Goal: Task Accomplishment & Management: Complete application form

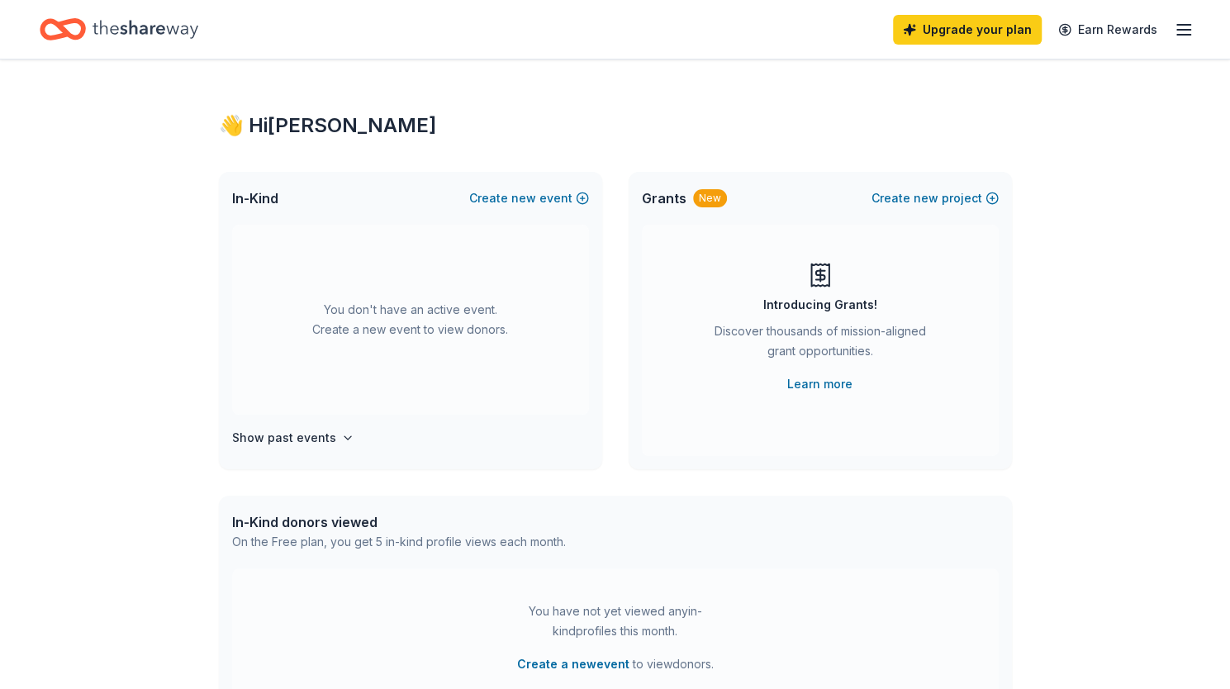
click at [661, 197] on span "Grants" at bounding box center [664, 198] width 45 height 20
click at [64, 26] on icon "Home" at bounding box center [55, 29] width 26 height 17
click at [507, 197] on button "Create new event" at bounding box center [529, 198] width 120 height 20
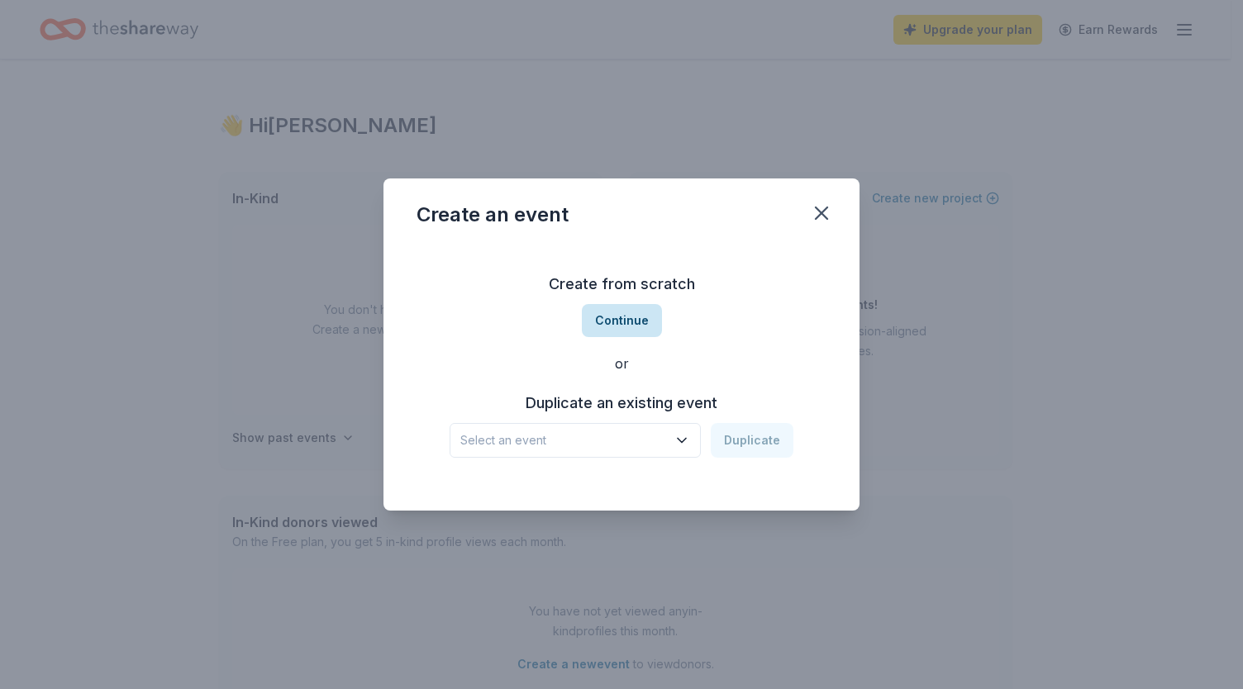
click at [620, 323] on button "Continue" at bounding box center [622, 320] width 80 height 33
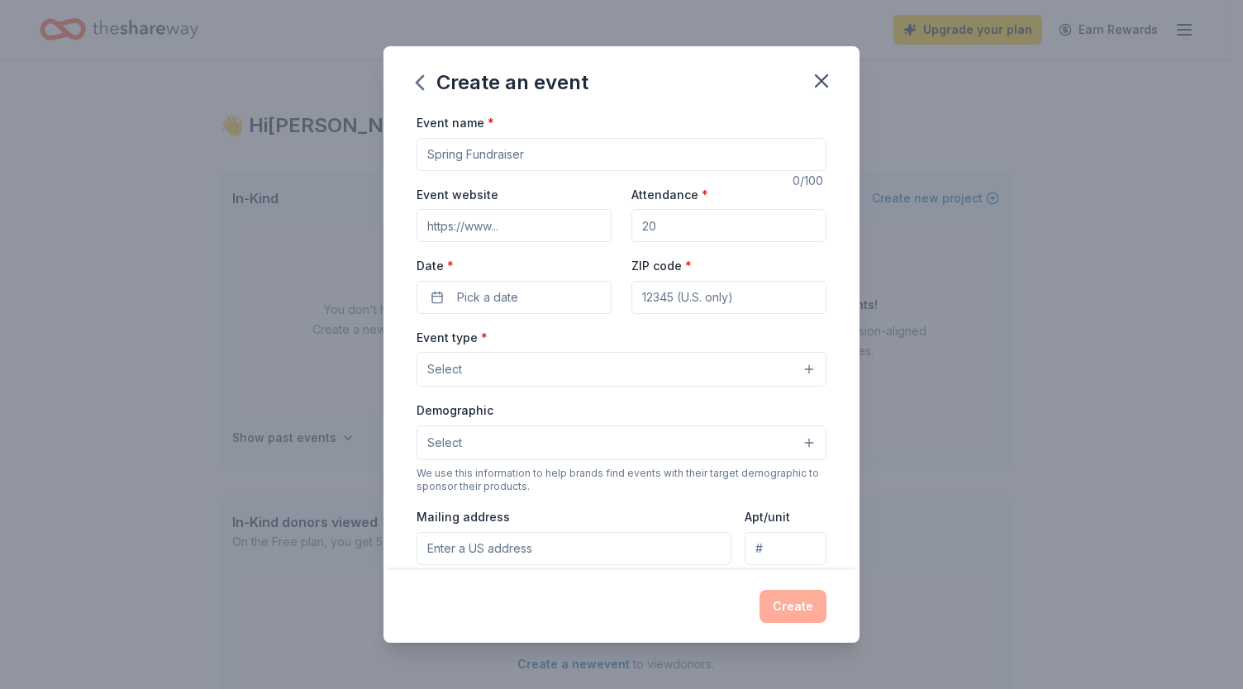
click at [500, 150] on input "Event name *" at bounding box center [621, 154] width 410 height 33
type input "Bike to GW Day"
click at [683, 228] on input "Attendance *" at bounding box center [728, 225] width 195 height 33
type input "40"
click at [465, 294] on span "Pick a date" at bounding box center [487, 297] width 61 height 20
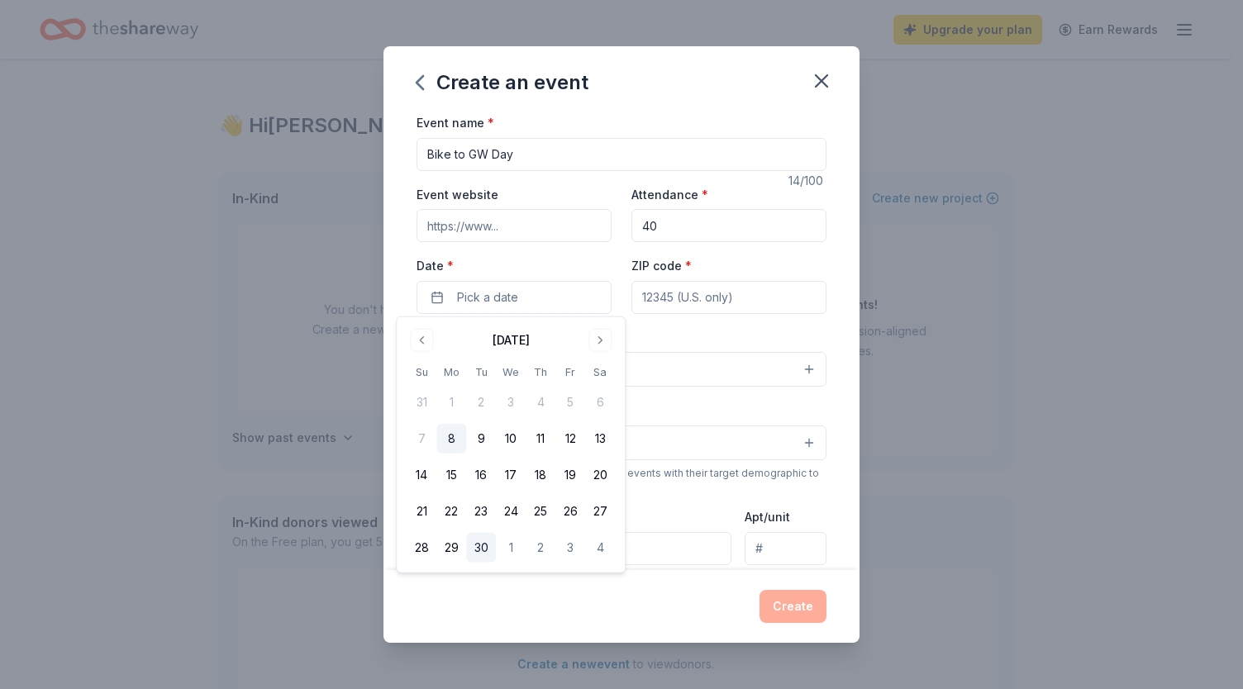
click at [476, 550] on button "30" at bounding box center [481, 548] width 30 height 30
click at [678, 298] on input "ZIP code *" at bounding box center [728, 297] width 195 height 33
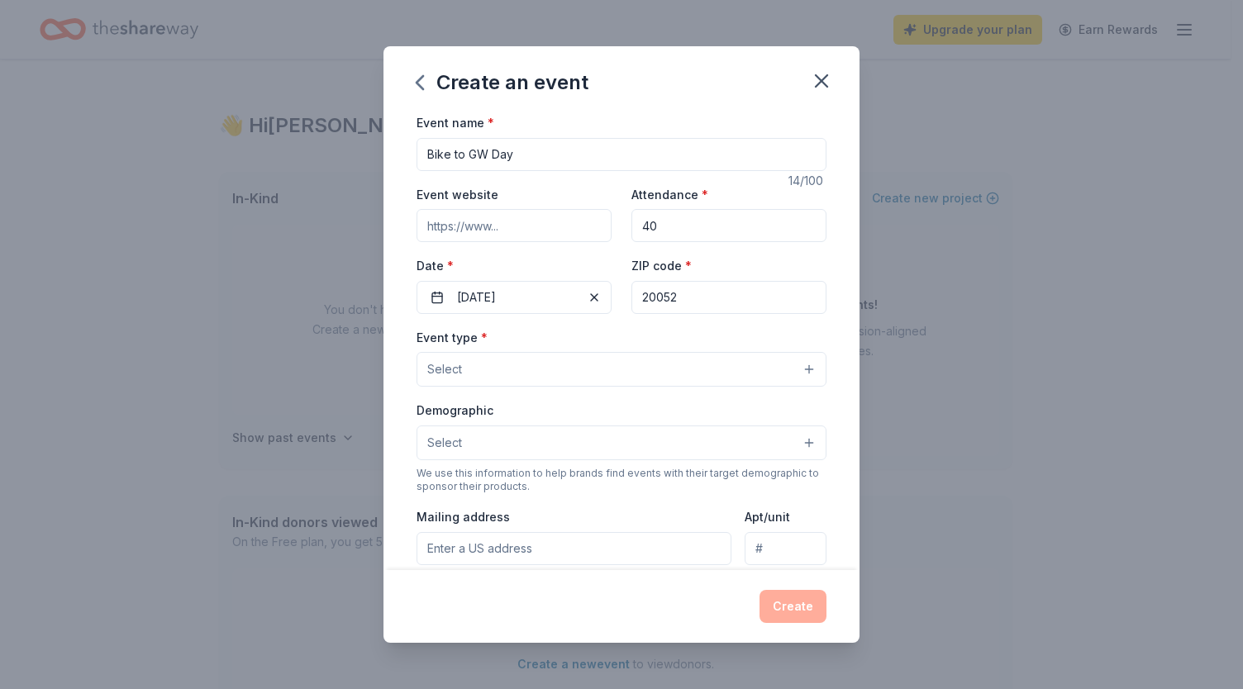
type input "20052"
click at [543, 325] on div "Event name * Bike to GW Day 14 /100 Event website Attendance * 40 Date * 09/30/…" at bounding box center [621, 493] width 410 height 763
click at [511, 369] on button "Select" at bounding box center [621, 369] width 410 height 35
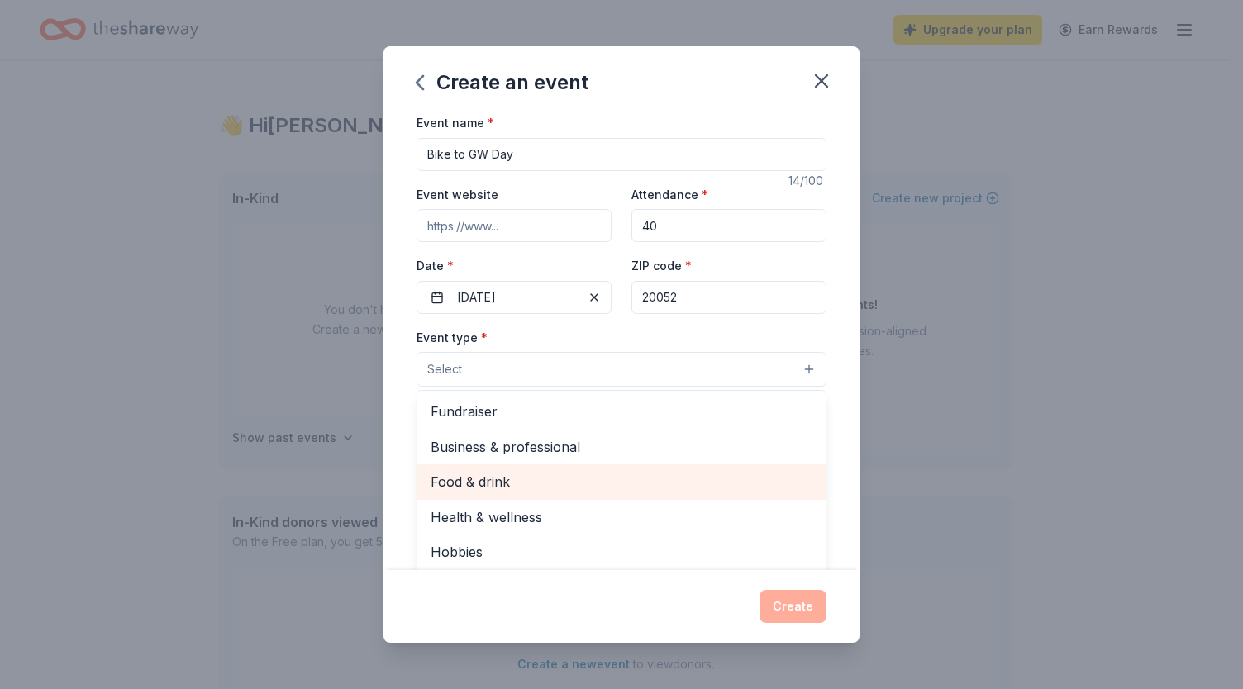
scroll to position [18, 0]
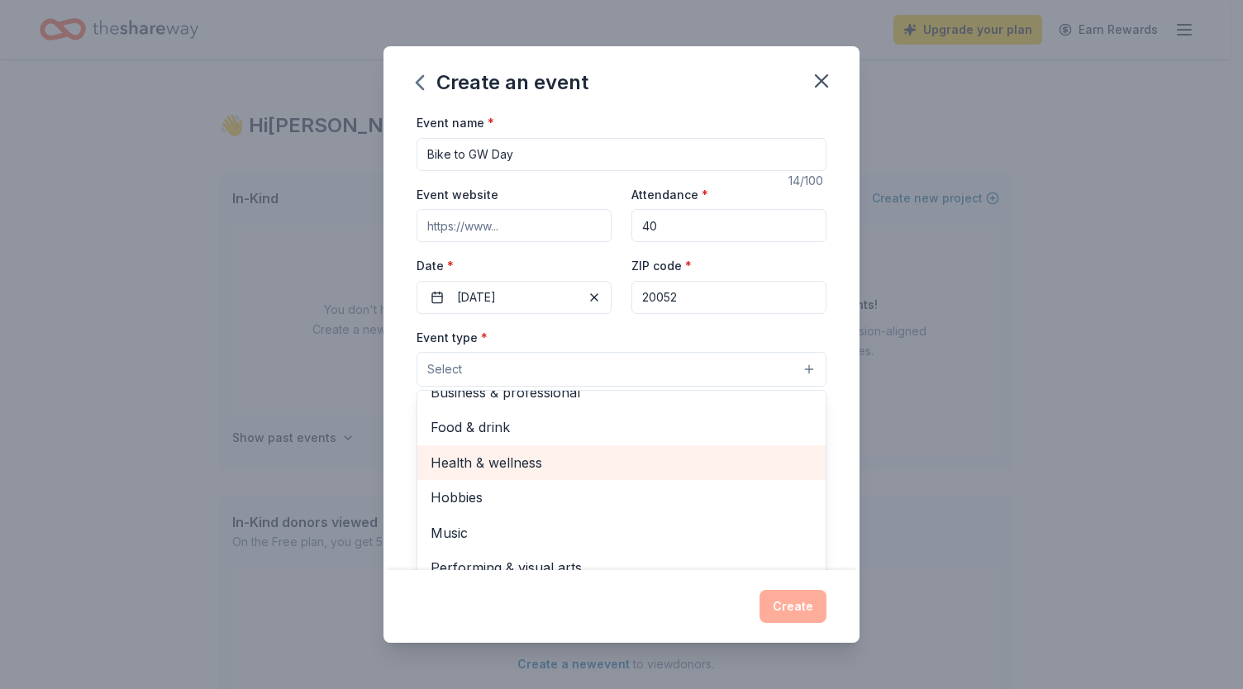
click at [525, 463] on span "Health & wellness" at bounding box center [621, 462] width 382 height 21
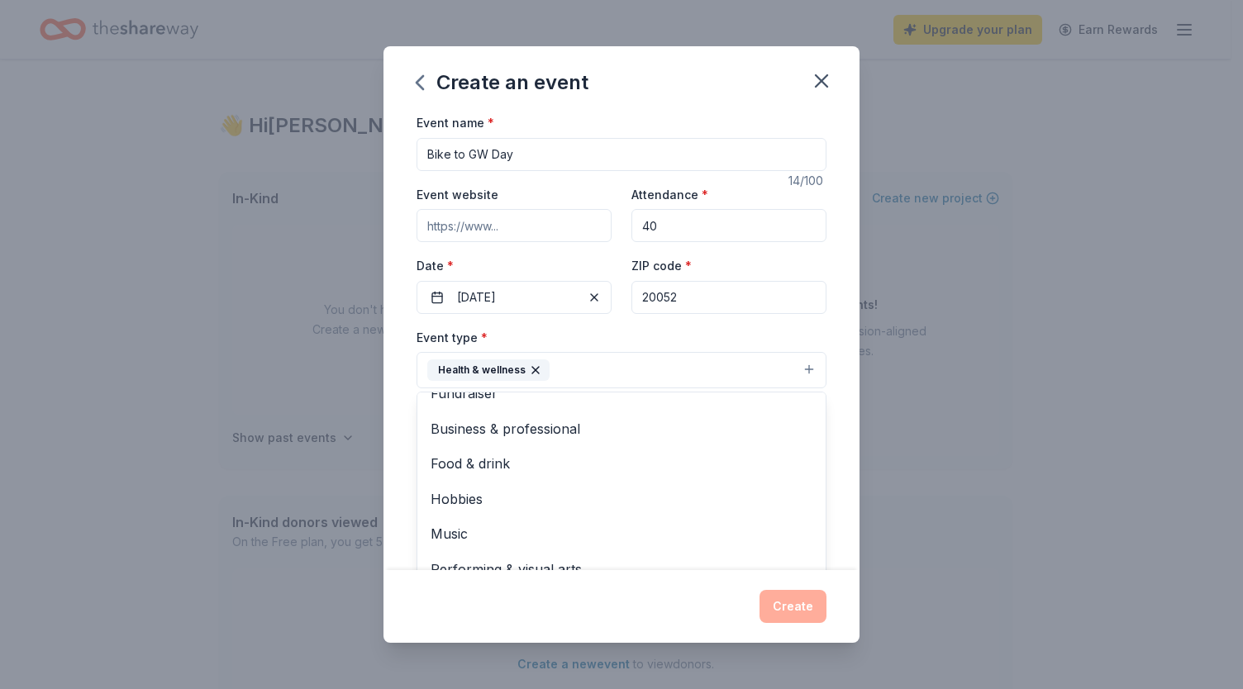
click at [820, 470] on div "Event name * Bike to GW Day 14 /100 Event website Attendance * 40 Date * 09/30/…" at bounding box center [621, 341] width 476 height 458
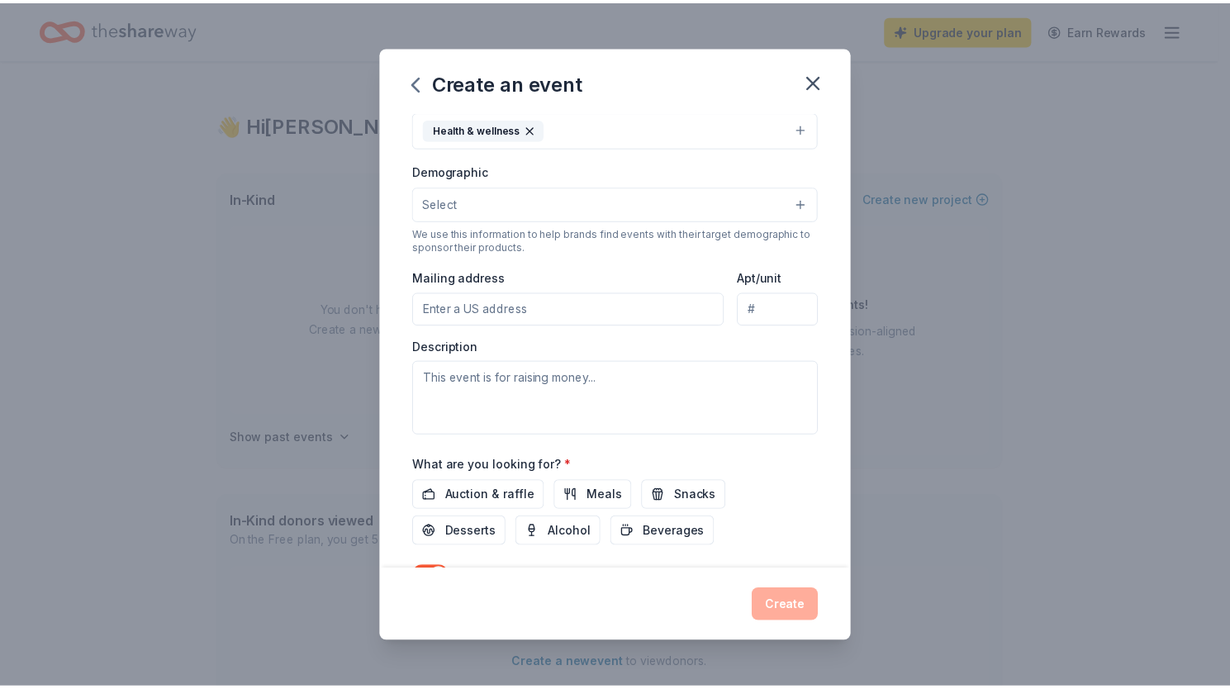
scroll to position [329, 0]
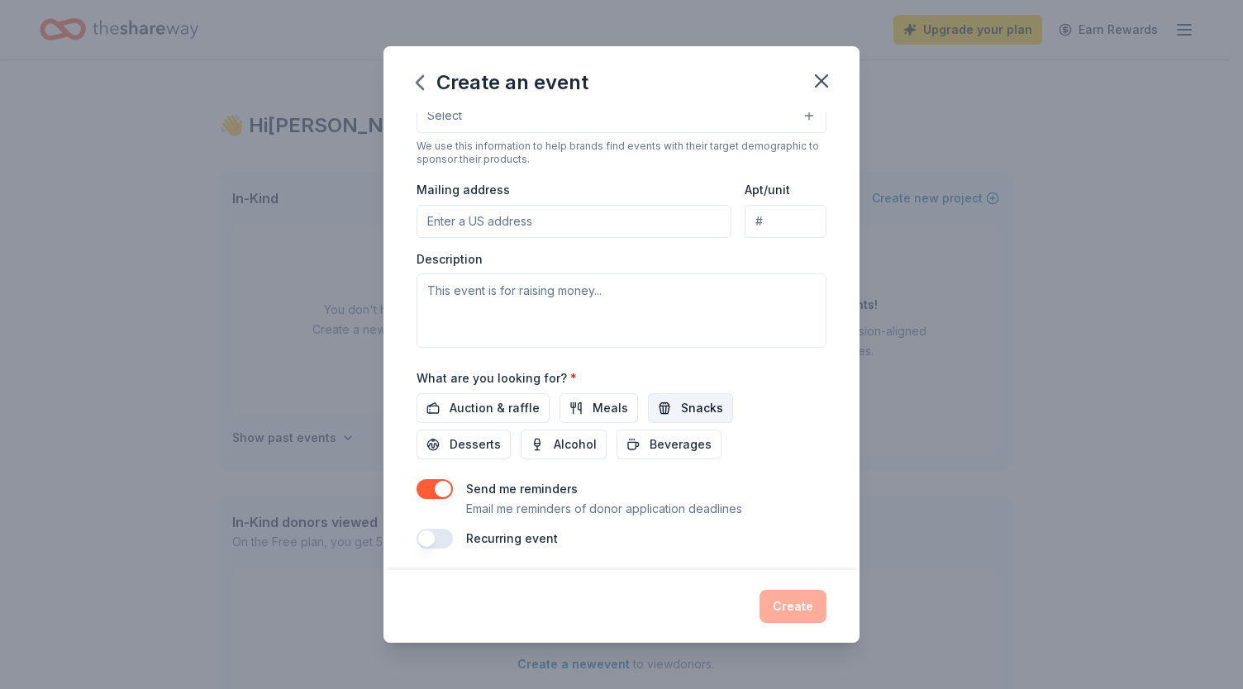
click at [667, 398] on button "Snacks" at bounding box center [690, 408] width 85 height 30
click at [639, 430] on button "Beverages" at bounding box center [668, 445] width 105 height 30
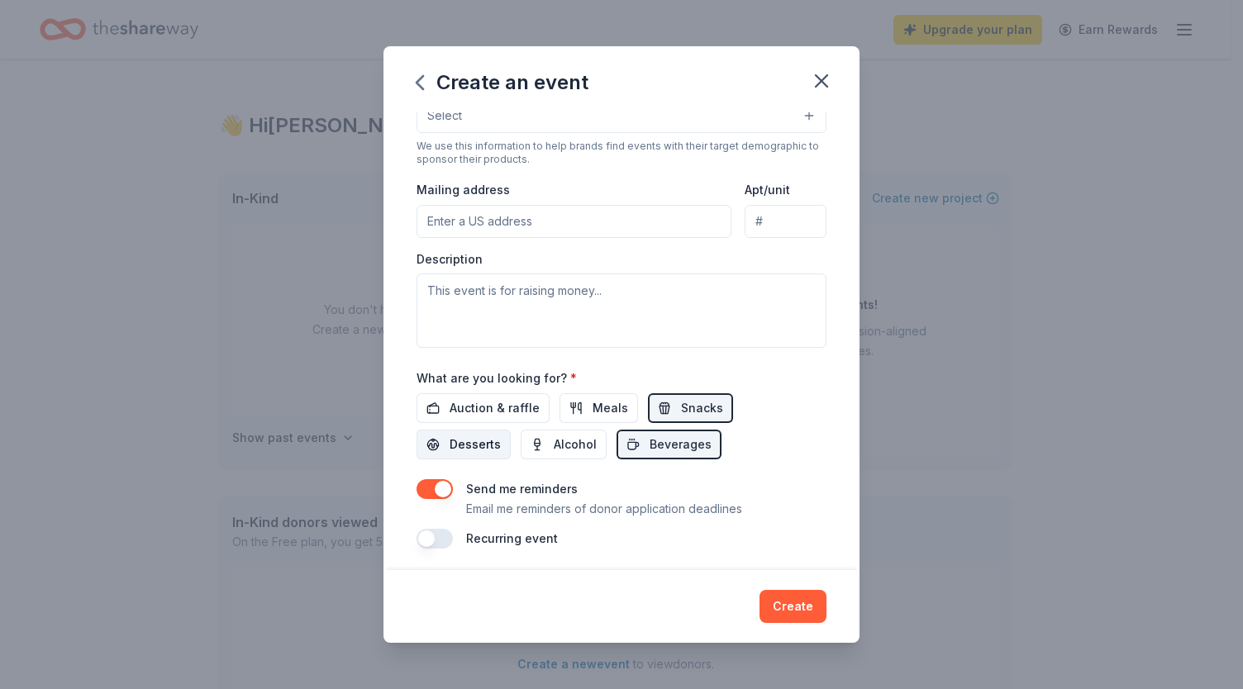
click at [425, 440] on button "Desserts" at bounding box center [463, 445] width 94 height 30
click at [438, 494] on div "Send me reminders Email me reminders of donor application deadlines" at bounding box center [621, 499] width 410 height 40
click at [438, 485] on button "button" at bounding box center [434, 489] width 36 height 20
click at [810, 614] on button "Create" at bounding box center [792, 606] width 67 height 33
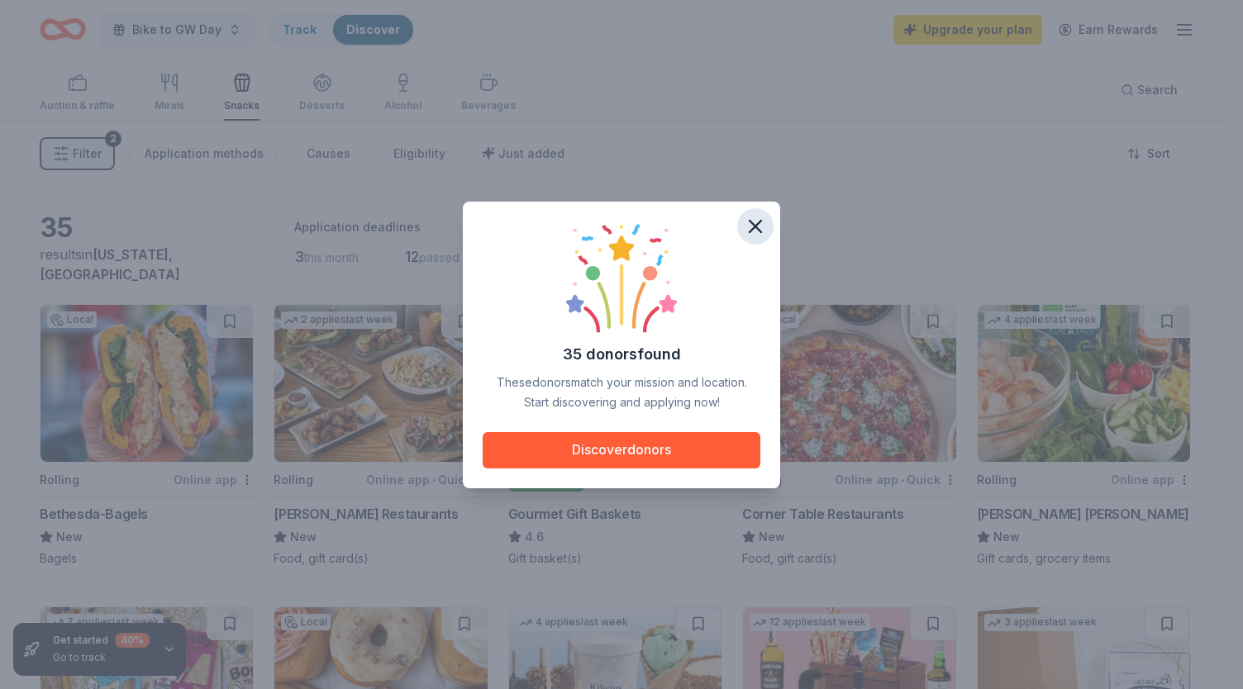
click at [756, 221] on icon "button" at bounding box center [755, 226] width 23 height 23
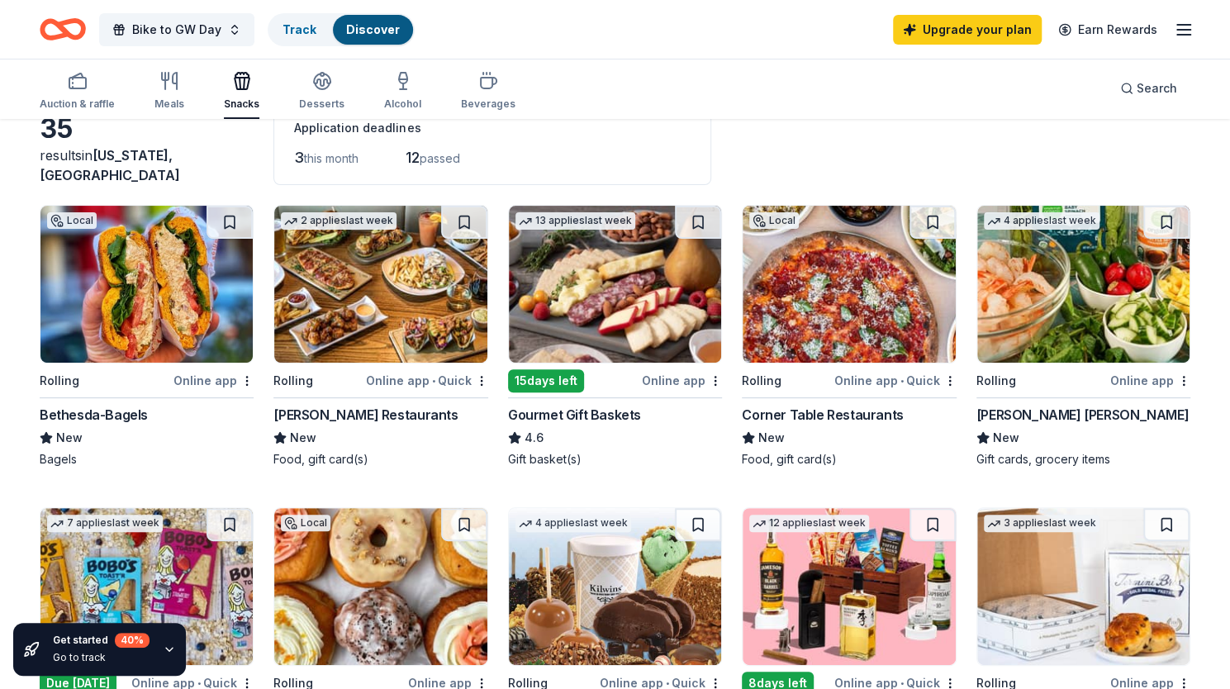
scroll to position [88, 0]
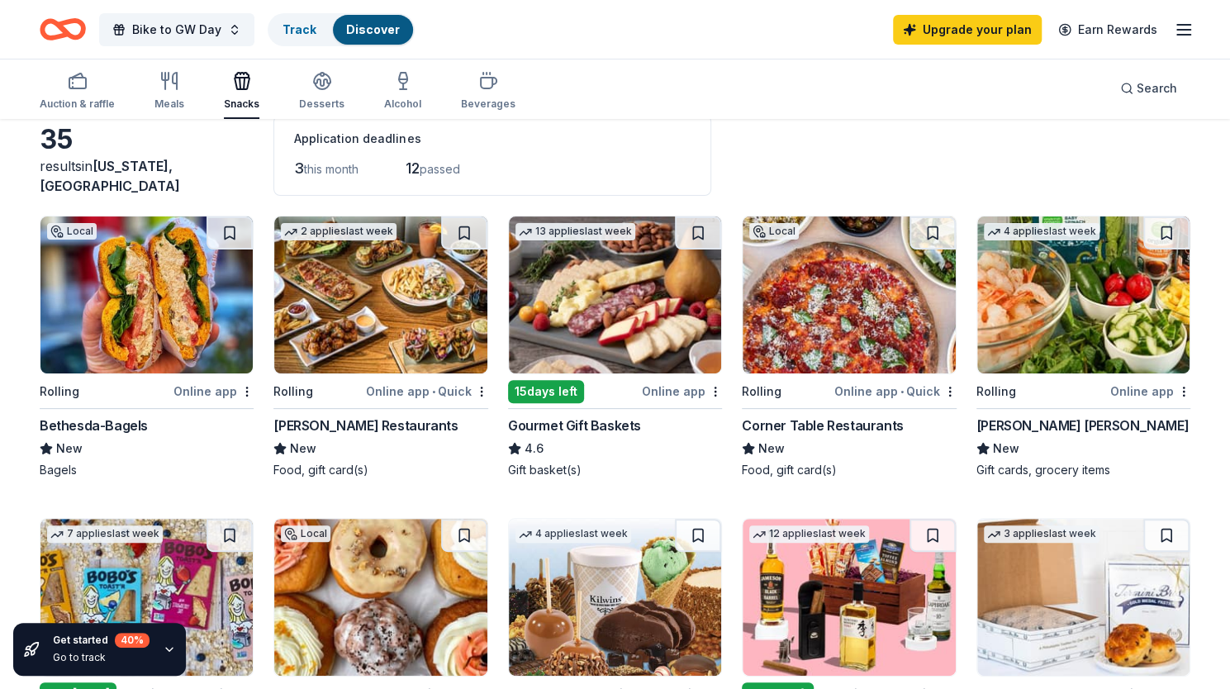
click at [146, 320] on img at bounding box center [146, 294] width 212 height 157
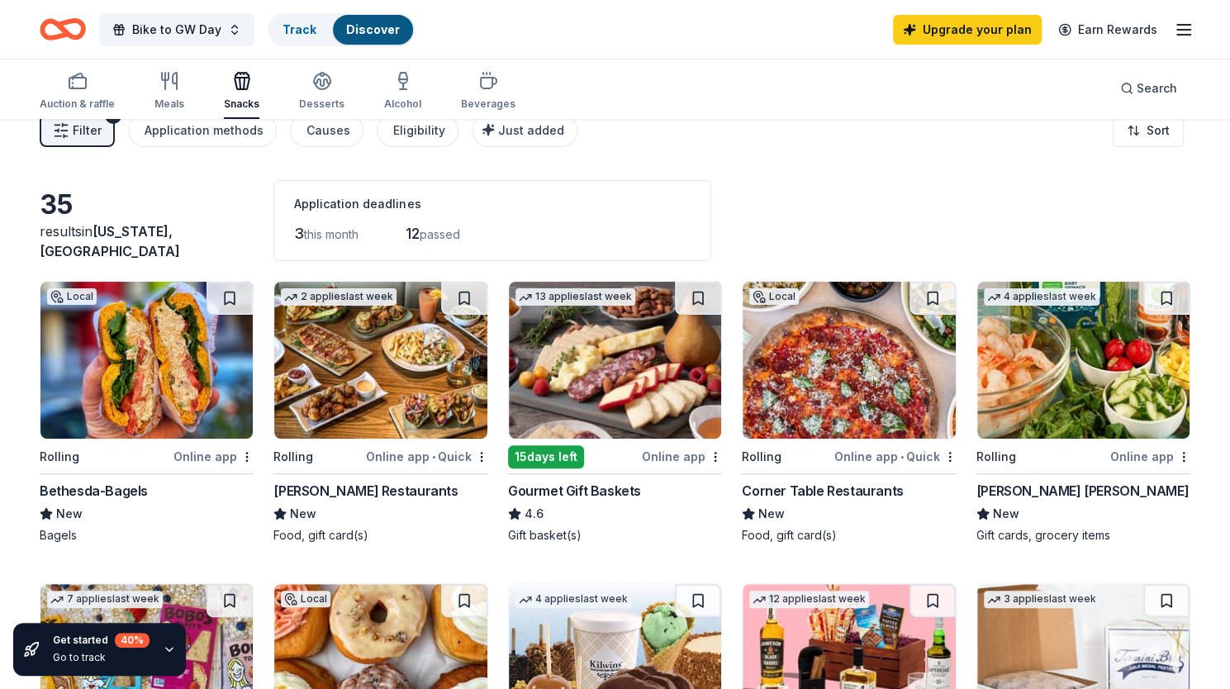
scroll to position [0, 0]
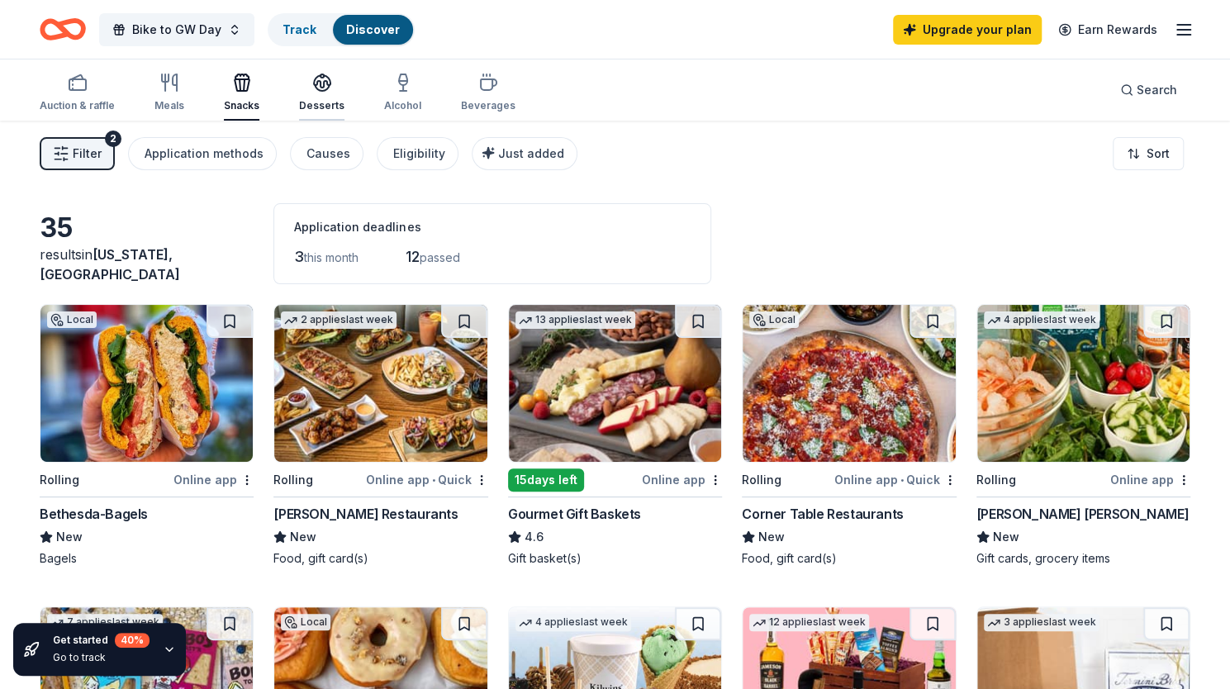
click at [307, 85] on div "button" at bounding box center [321, 83] width 45 height 20
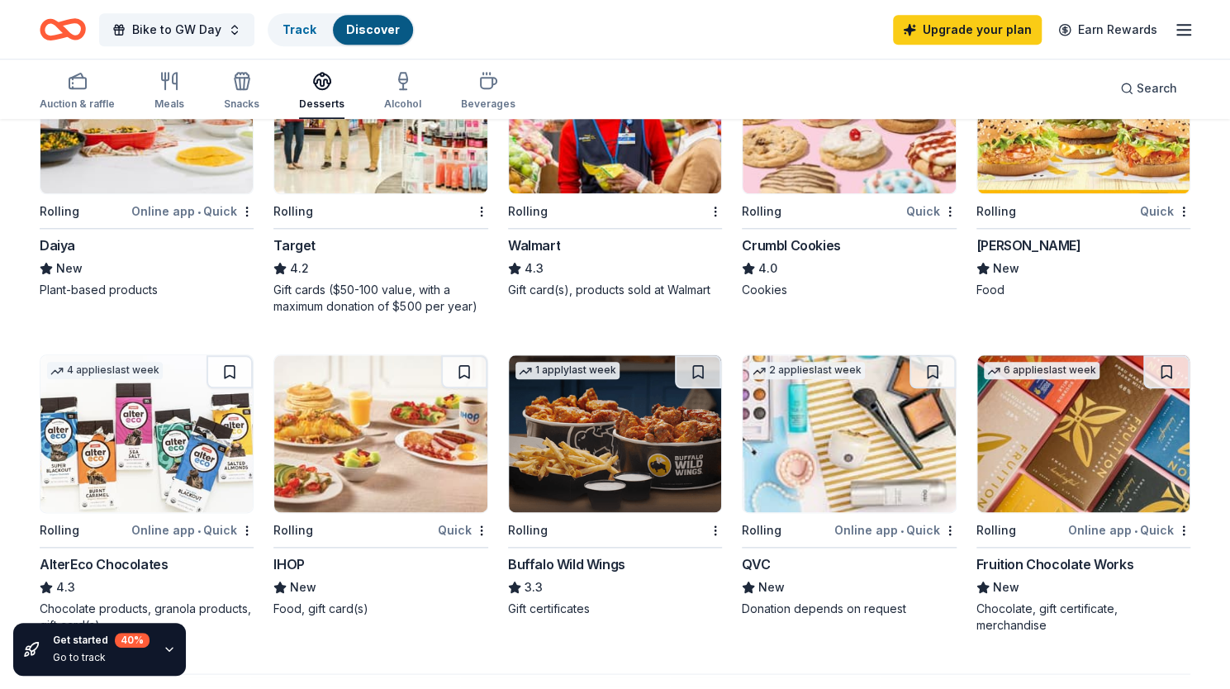
scroll to position [891, 0]
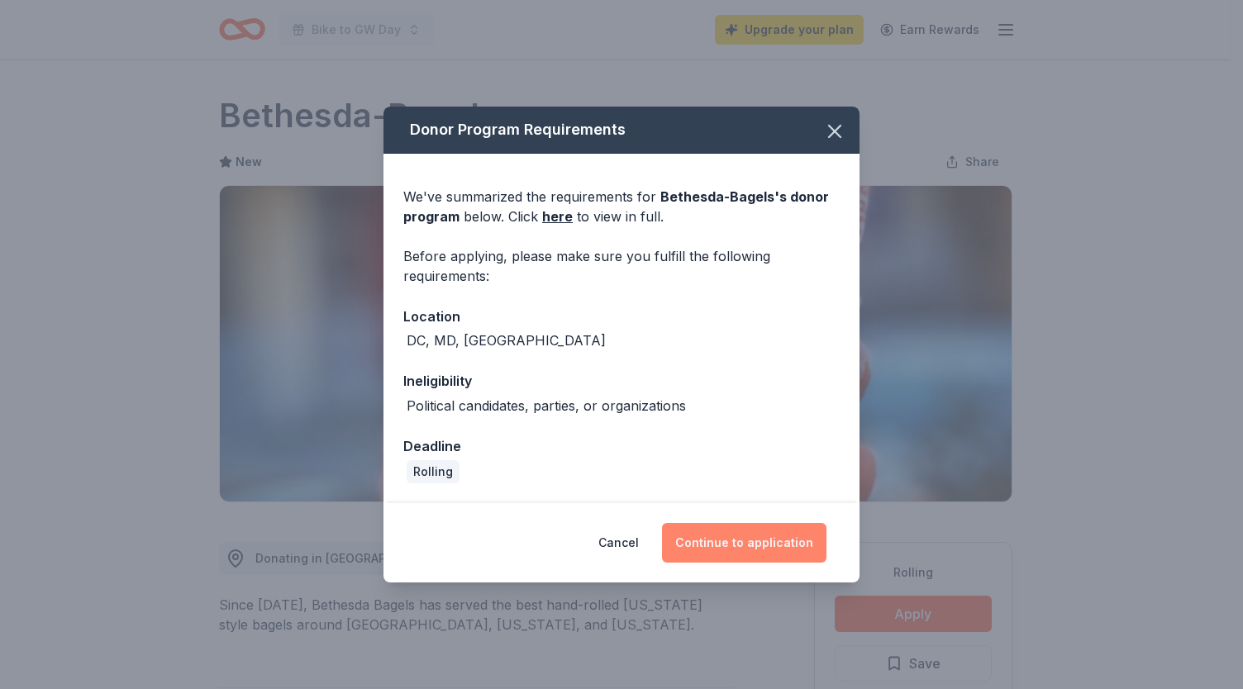
click at [712, 539] on button "Continue to application" at bounding box center [744, 543] width 164 height 40
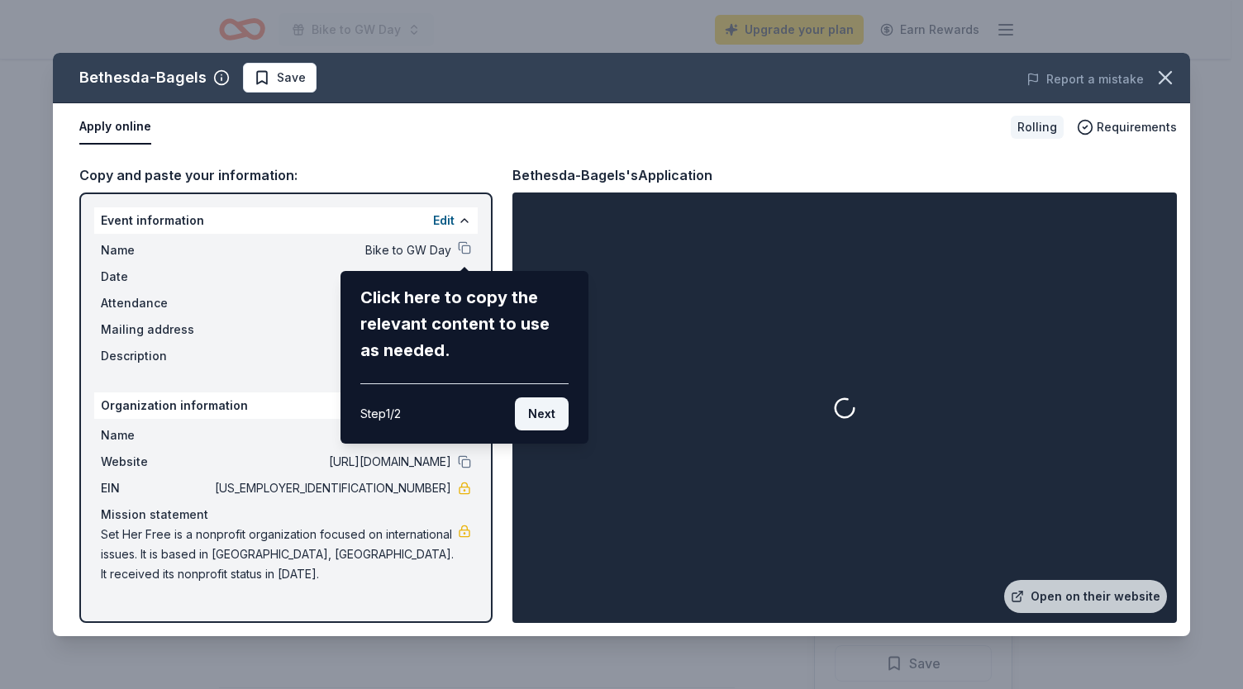
click at [543, 411] on button "Next" at bounding box center [542, 413] width 54 height 33
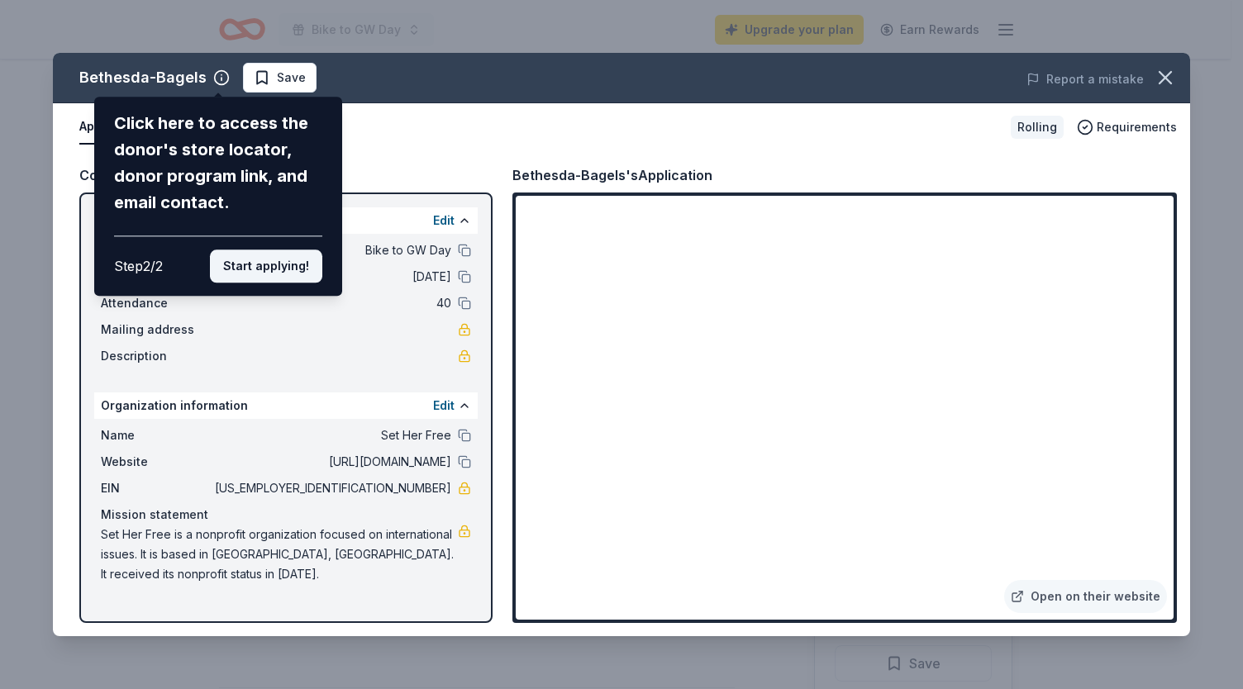
click at [276, 267] on button "Start applying!" at bounding box center [266, 265] width 112 height 33
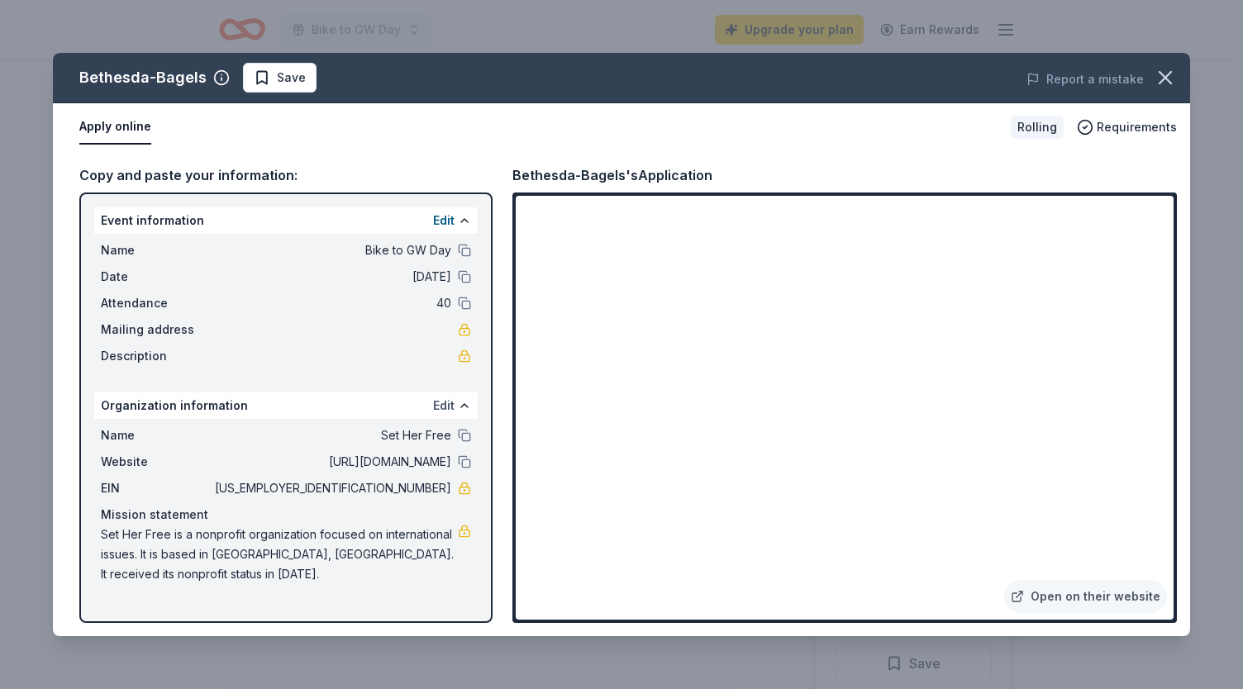
click at [443, 413] on button "Edit" at bounding box center [443, 406] width 21 height 20
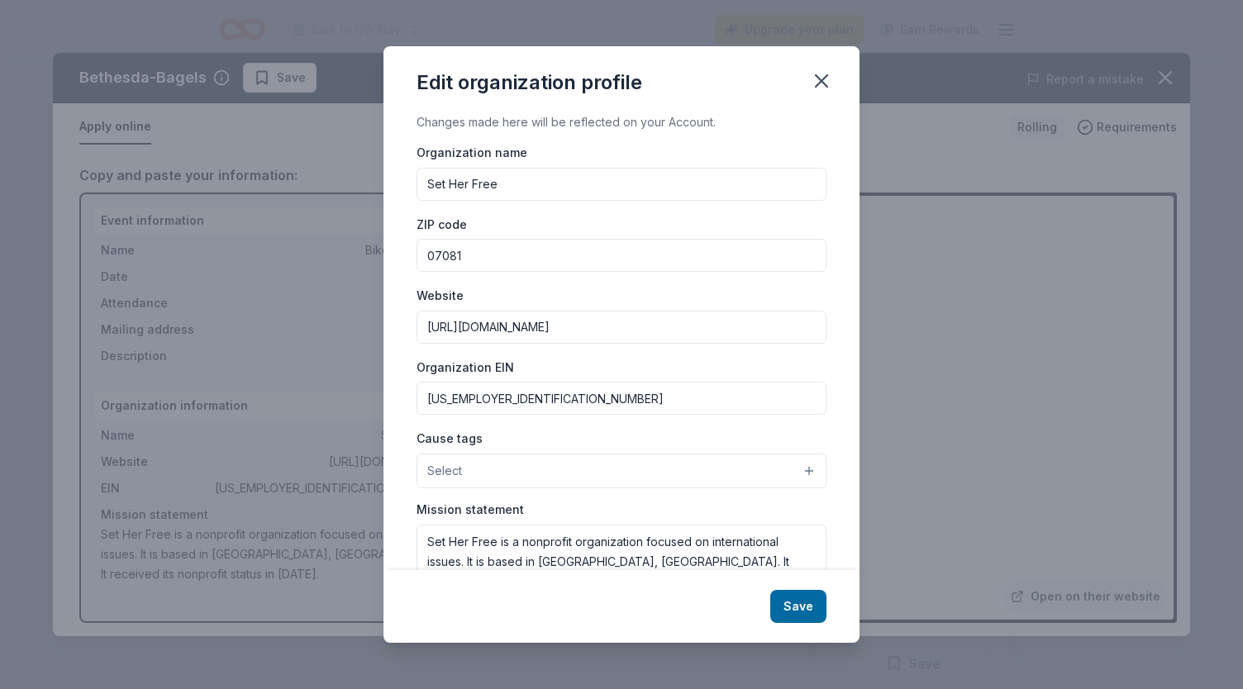
drag, startPoint x: 504, startPoint y: 185, endPoint x: 295, endPoint y: 192, distance: 209.1
click at [295, 192] on div "Edit organization profile Changes made here will be reflected on your Account. …" at bounding box center [621, 344] width 1243 height 689
type input "GW Office of Health Promotion and Education"
click at [437, 259] on input "07081" at bounding box center [621, 255] width 410 height 33
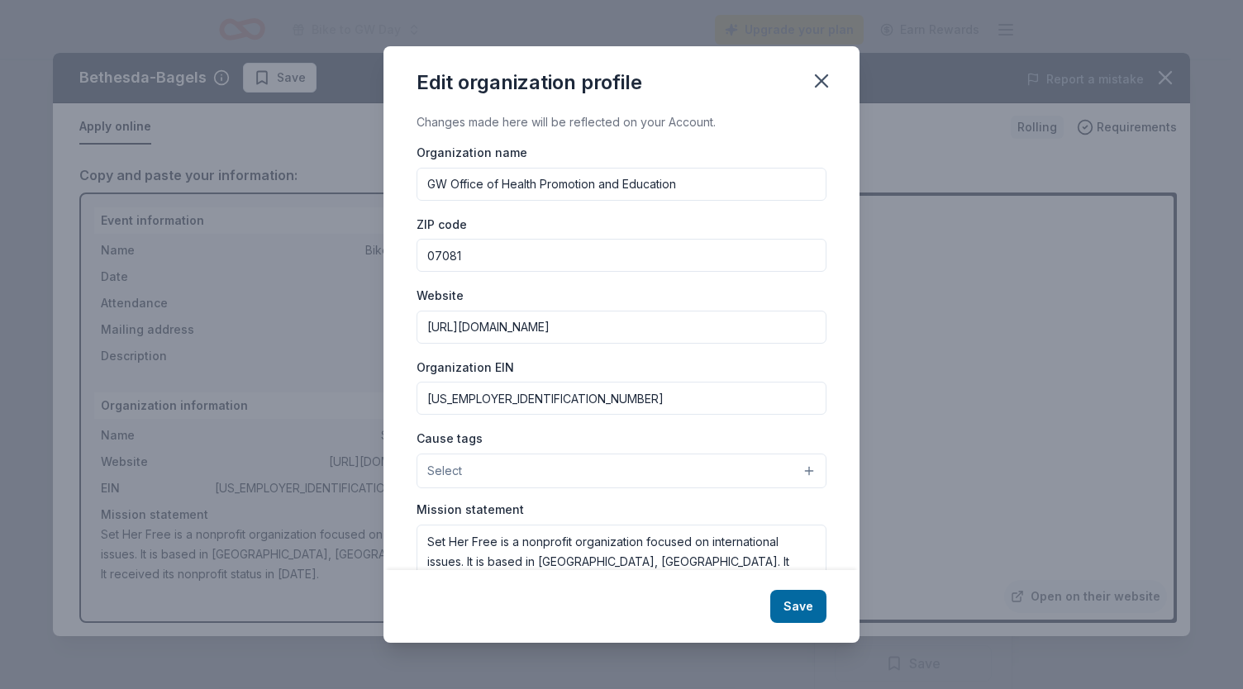
click at [437, 259] on input "07081" at bounding box center [621, 255] width 410 height 33
type input "20052"
click at [458, 326] on input "http://www.setherfree.org" at bounding box center [621, 327] width 410 height 33
click at [526, 331] on input "http://www.setherfree.org" at bounding box center [621, 327] width 410 height 33
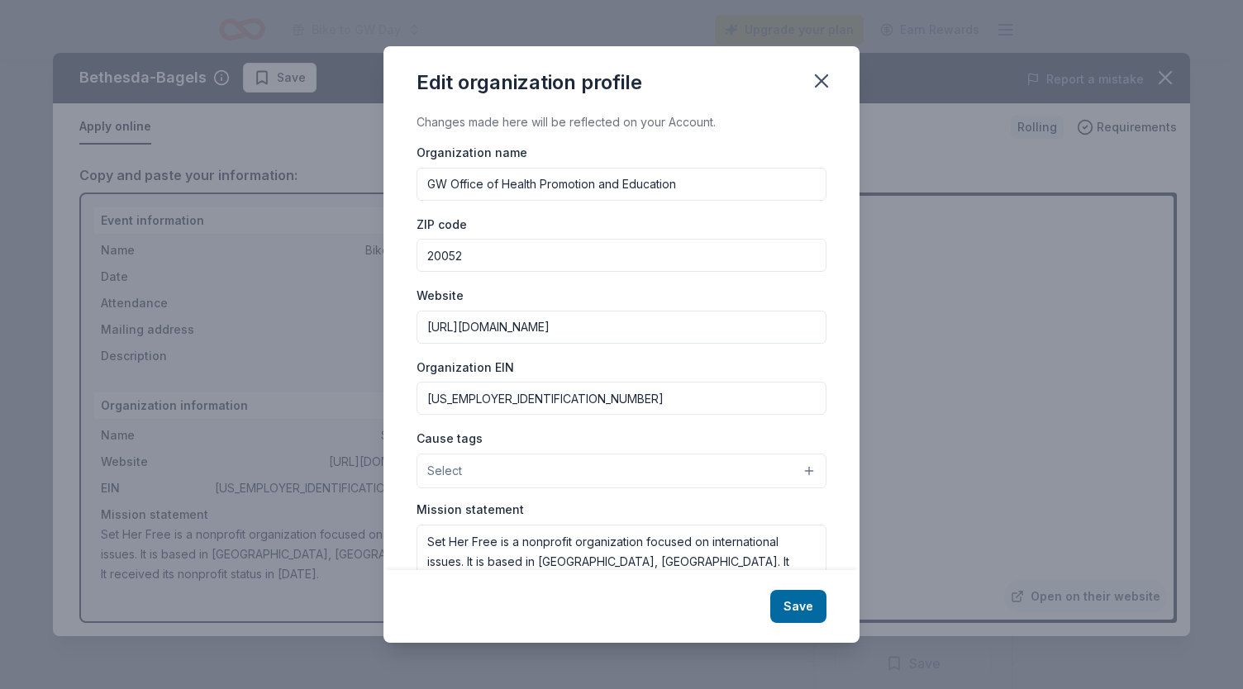
click at [526, 331] on input "http://www.setherfree.org" at bounding box center [621, 327] width 410 height 33
paste input "s://healthcenter.gwu.edu/health-promotion-education"
type input "https://healthcenter.gwu.edu/health-promotion-education"
click at [471, 403] on input "27-5190516" at bounding box center [621, 398] width 410 height 33
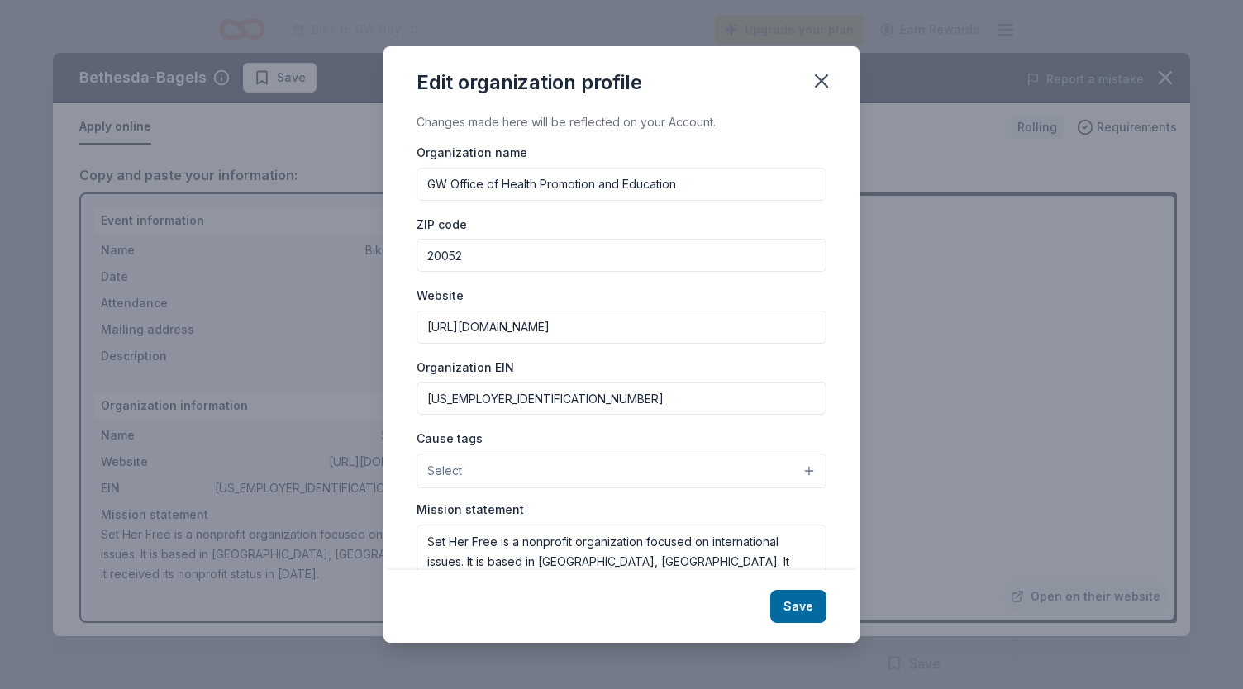
click at [471, 403] on input "27-5190516" at bounding box center [621, 398] width 410 height 33
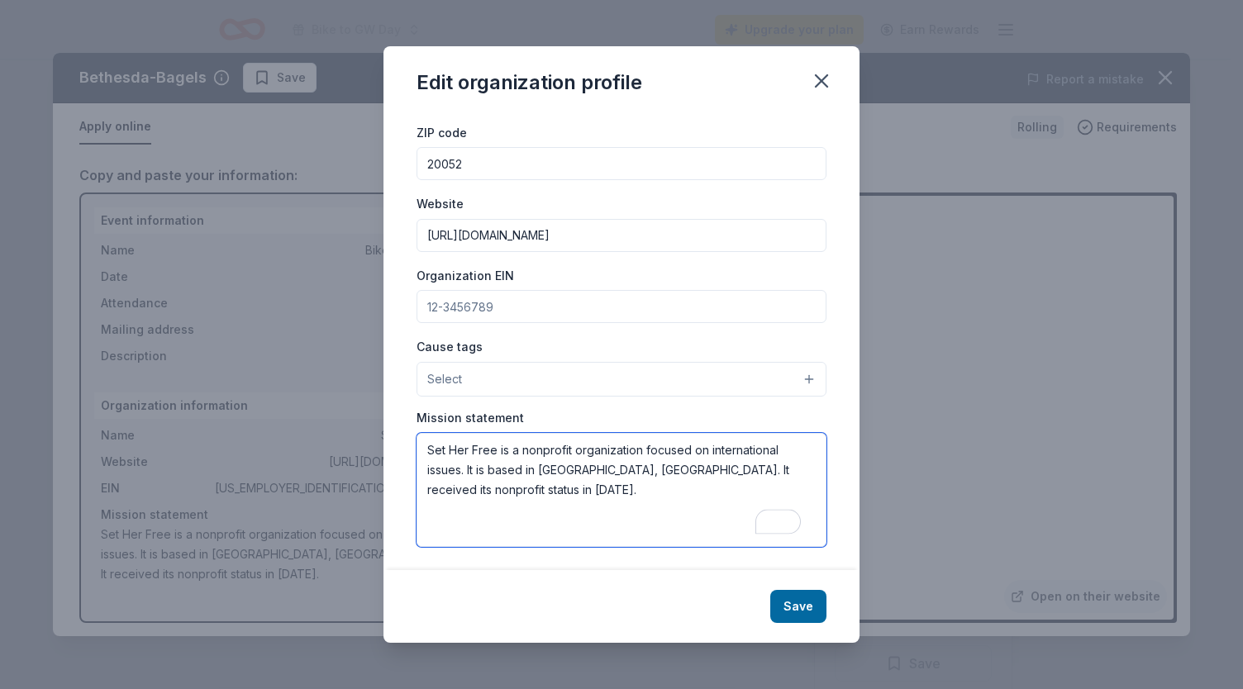
drag, startPoint x: 489, startPoint y: 487, endPoint x: 418, endPoint y: 447, distance: 81.4
click at [418, 447] on textarea "Set Her Free is a nonprofit organization focused on international issues. It is…" at bounding box center [621, 490] width 410 height 114
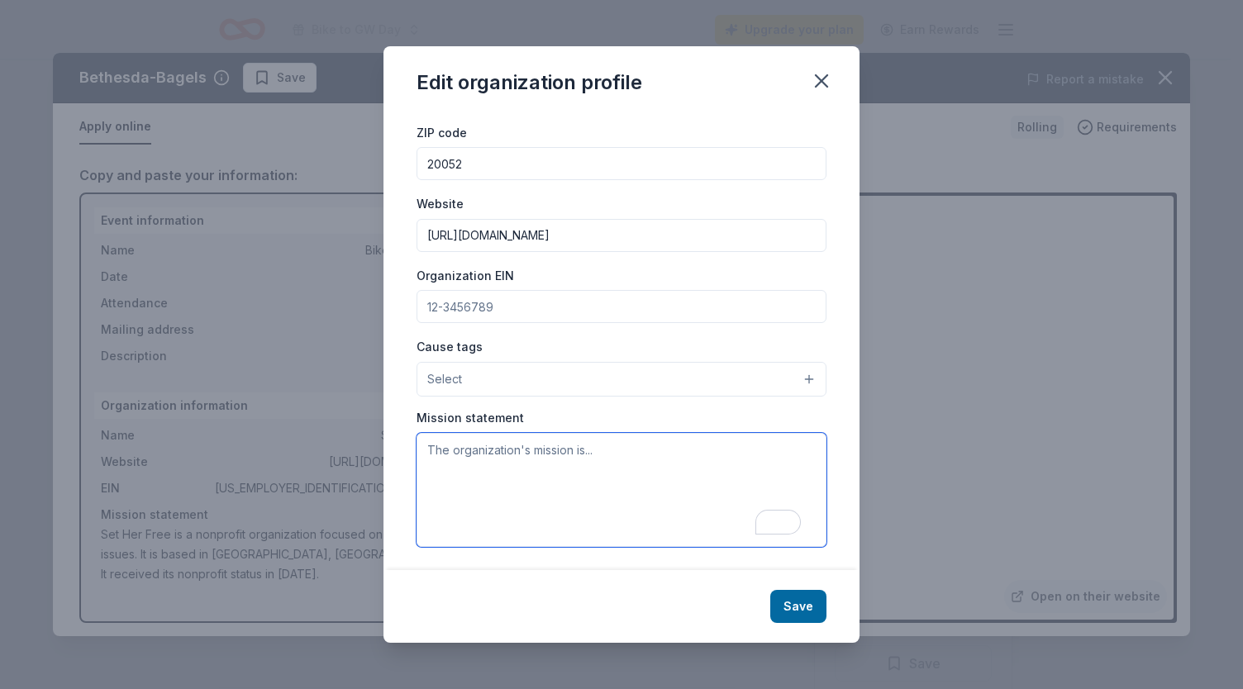
click at [530, 482] on textarea "To enrich screen reader interactions, please activate Accessibility in Grammarl…" at bounding box center [621, 490] width 410 height 114
paste textarea "The Health Promotion & Education team at GW aids students in making informed an…"
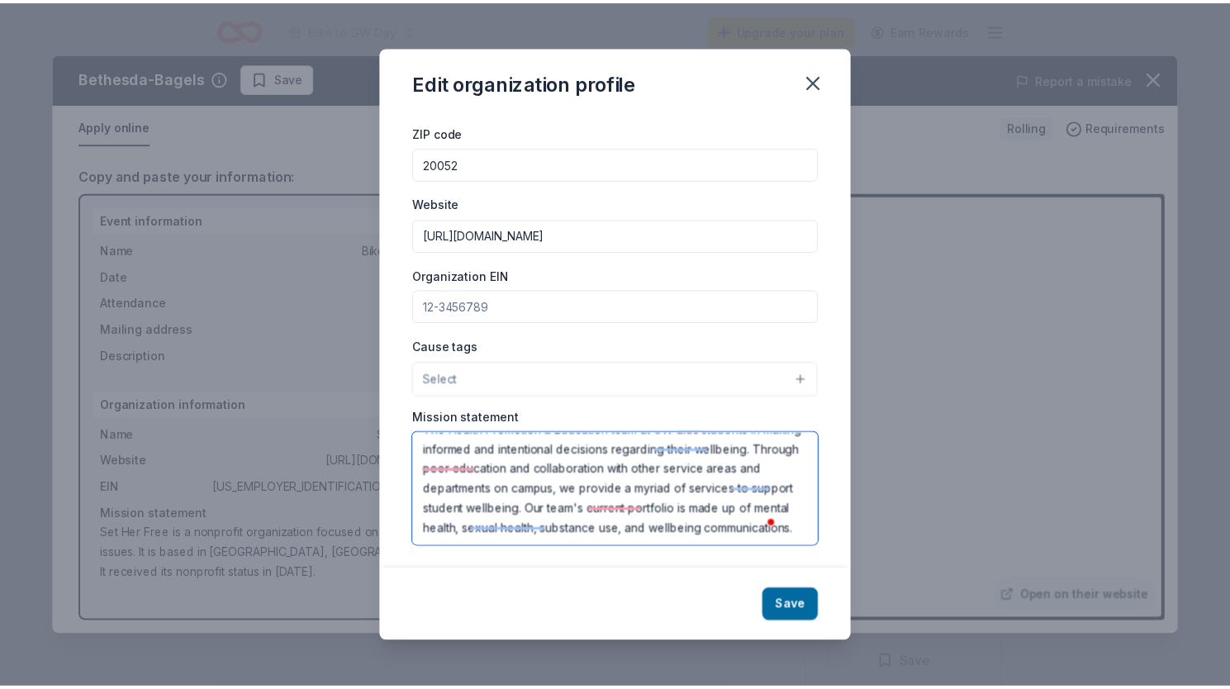
scroll to position [40, 0]
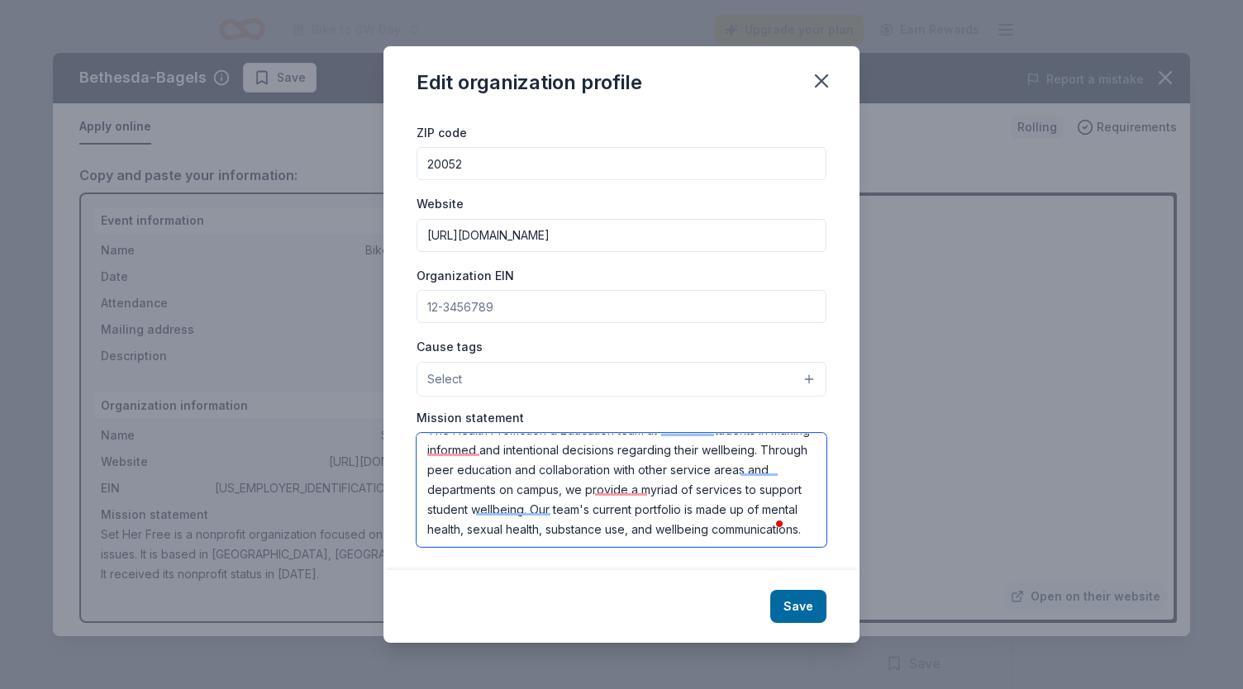
click at [554, 506] on textarea "The Health Promotion & Education team at GW aids students in making informed an…" at bounding box center [621, 490] width 410 height 114
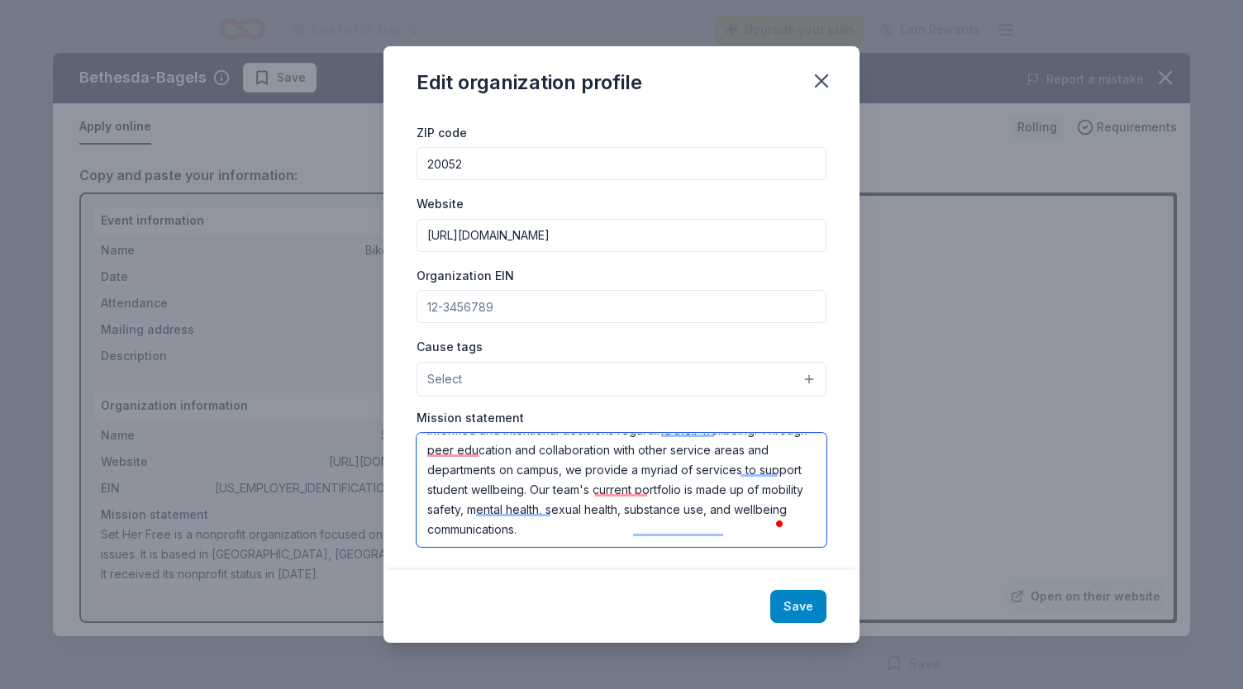
type textarea "The Health Promotion & Education team at GW aids students in making informed an…"
click at [790, 611] on button "Save" at bounding box center [798, 606] width 56 height 33
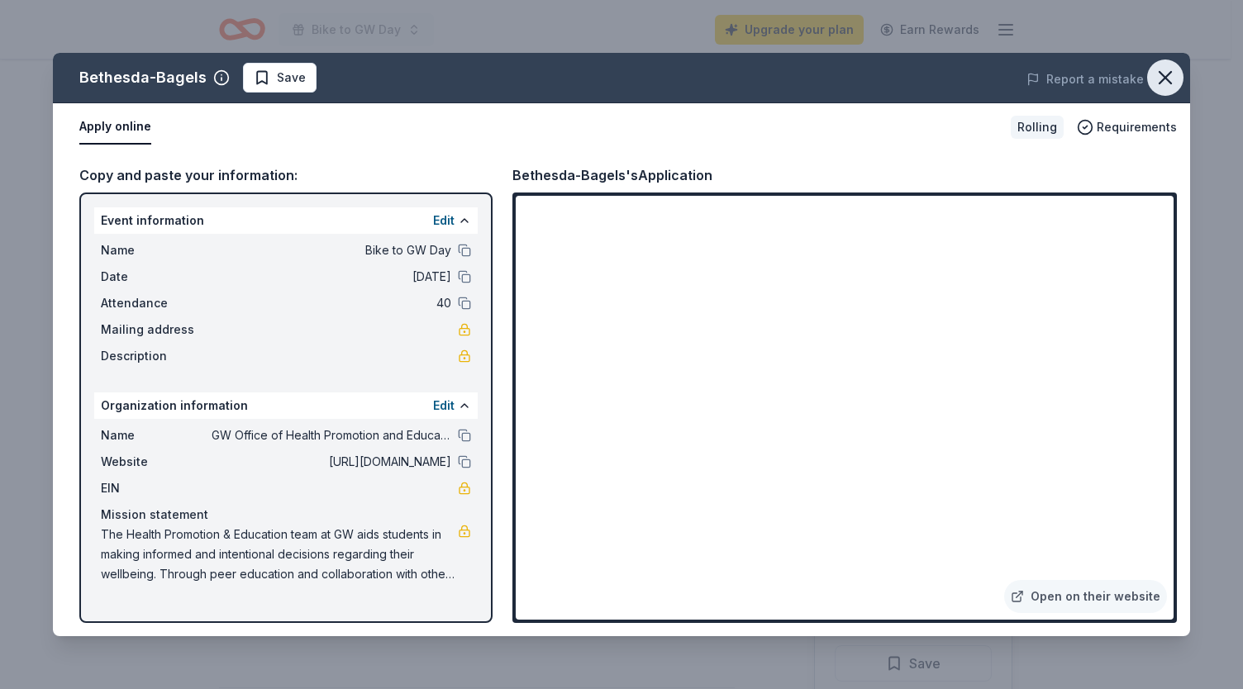
click at [1165, 78] on icon "button" at bounding box center [1165, 78] width 12 height 12
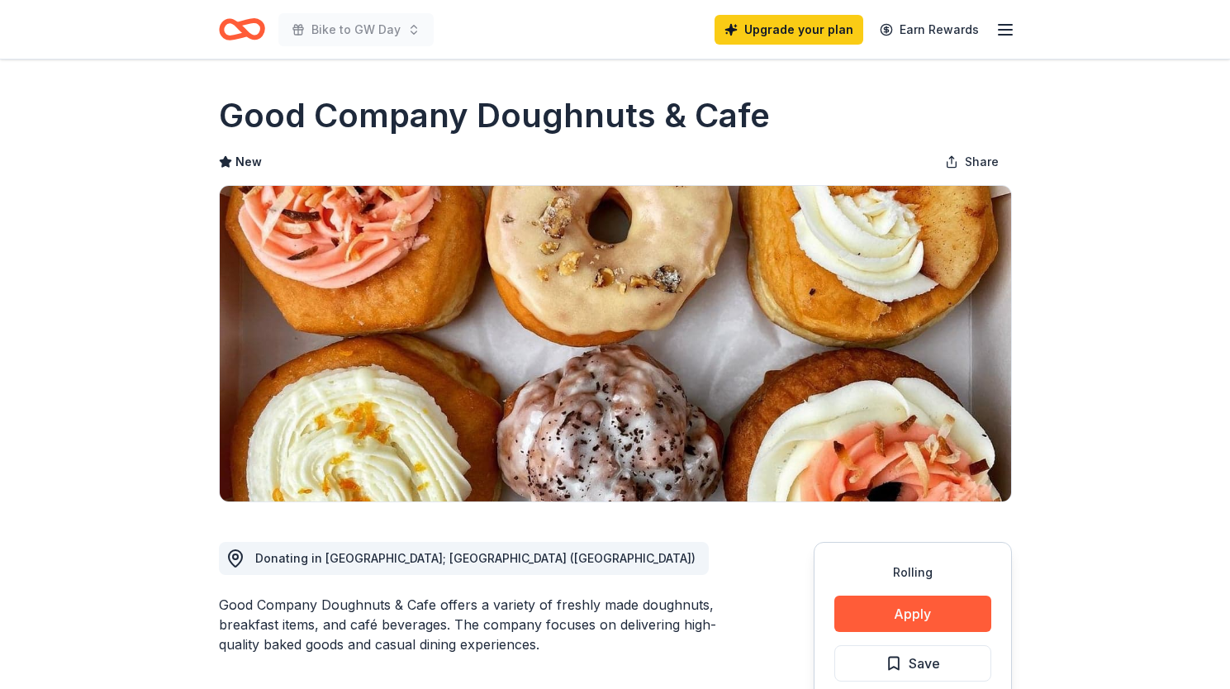
click at [911, 596] on button "Apply" at bounding box center [912, 614] width 157 height 36
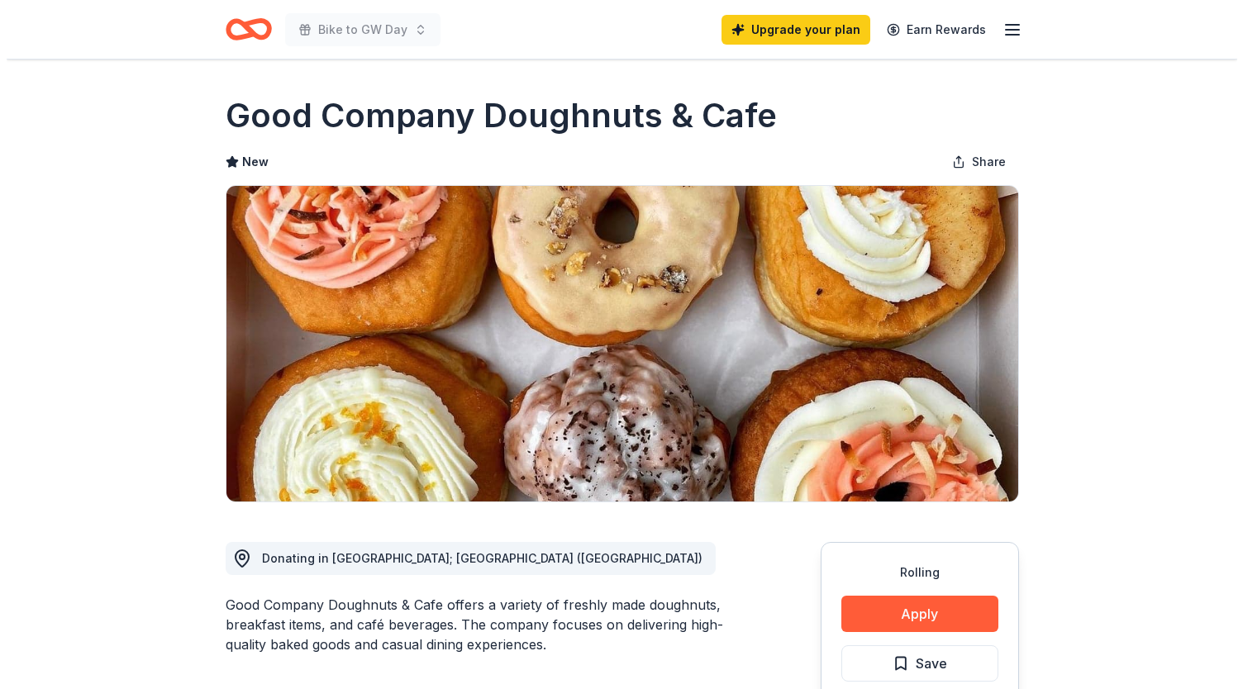
scroll to position [141, 0]
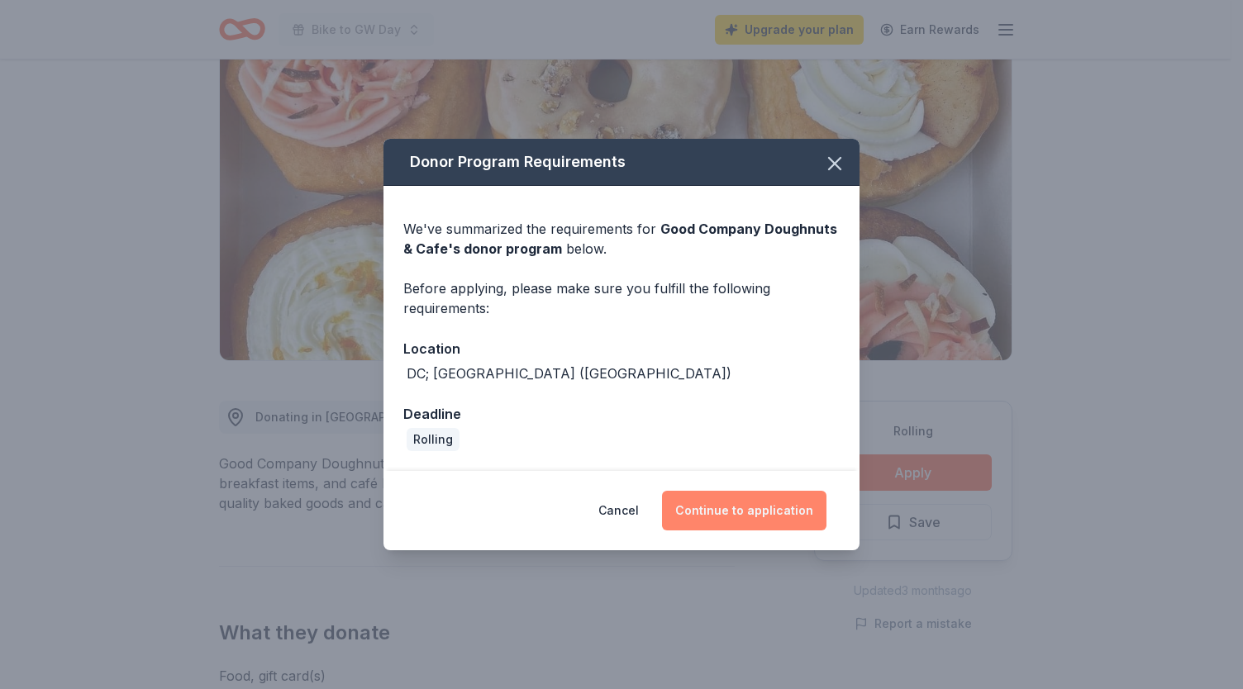
click at [757, 513] on button "Continue to application" at bounding box center [744, 511] width 164 height 40
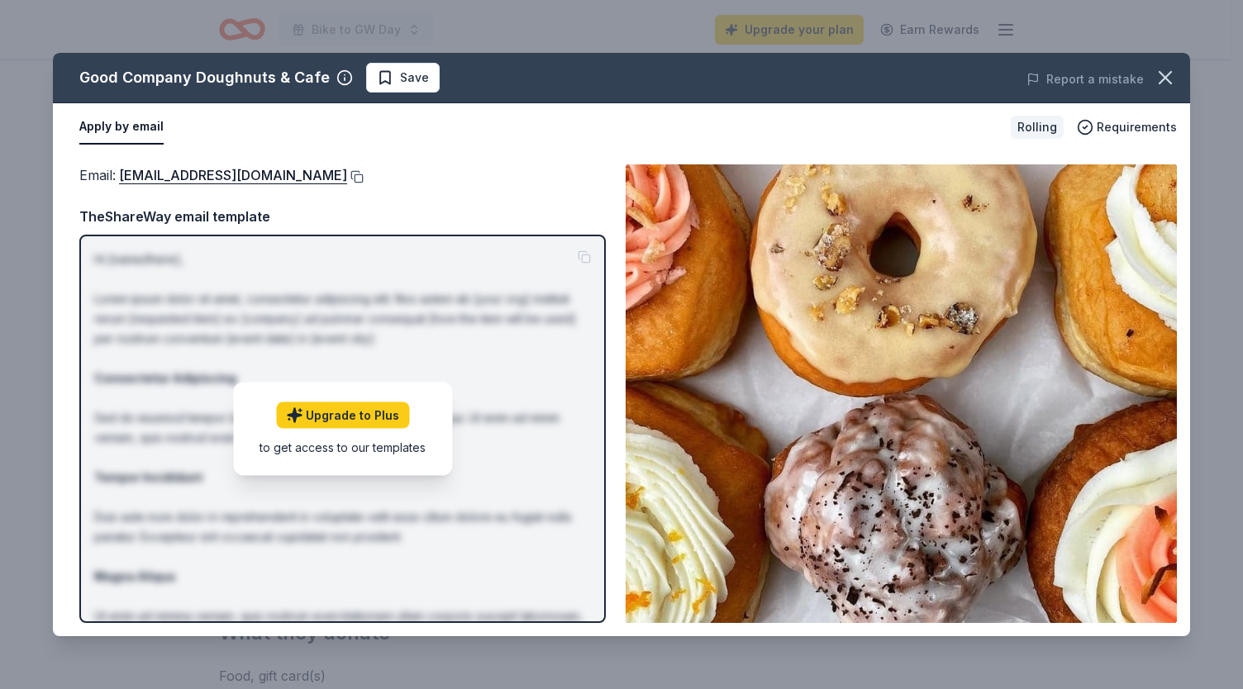
click at [347, 176] on button at bounding box center [355, 176] width 17 height 13
click at [175, 174] on link "[EMAIL_ADDRESS][DOMAIN_NAME]" at bounding box center [233, 174] width 228 height 21
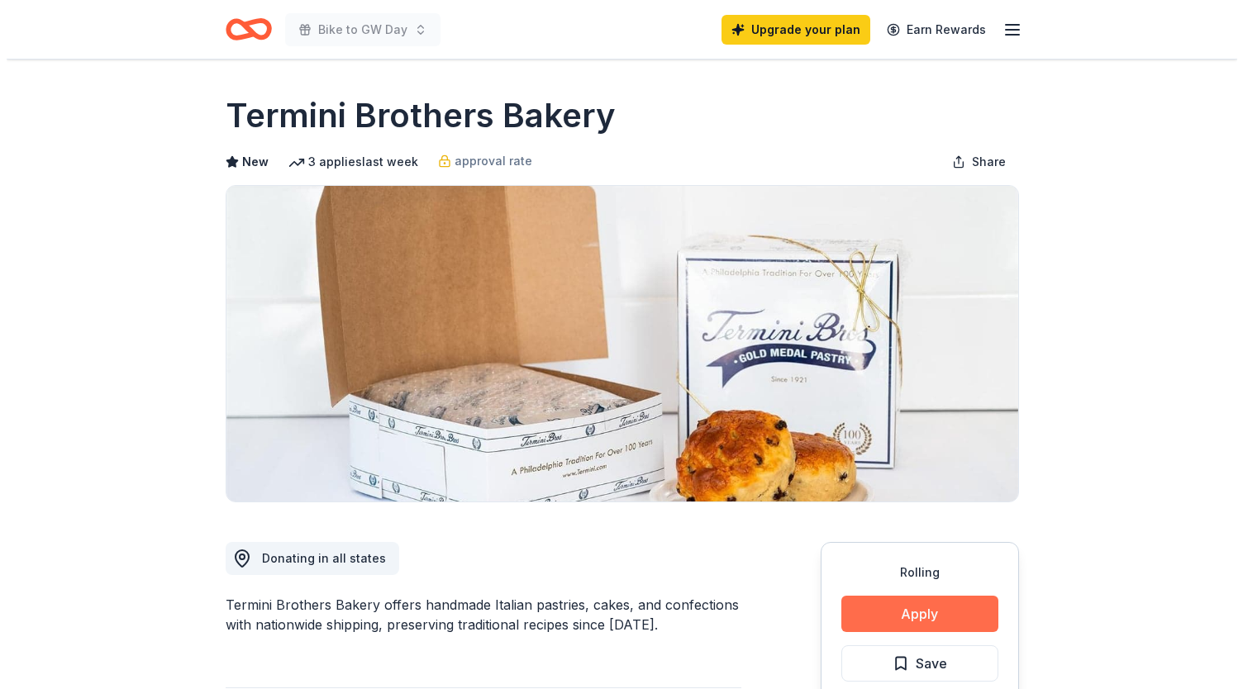
scroll to position [195, 0]
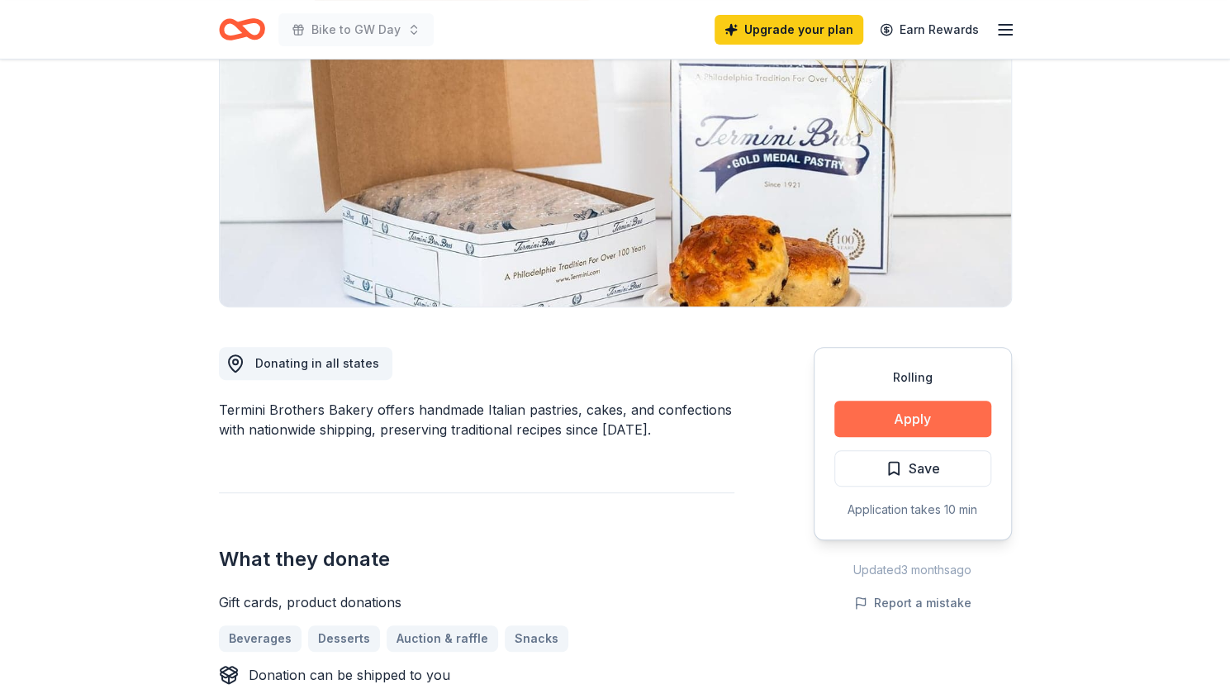
click at [916, 414] on button "Apply" at bounding box center [912, 419] width 157 height 36
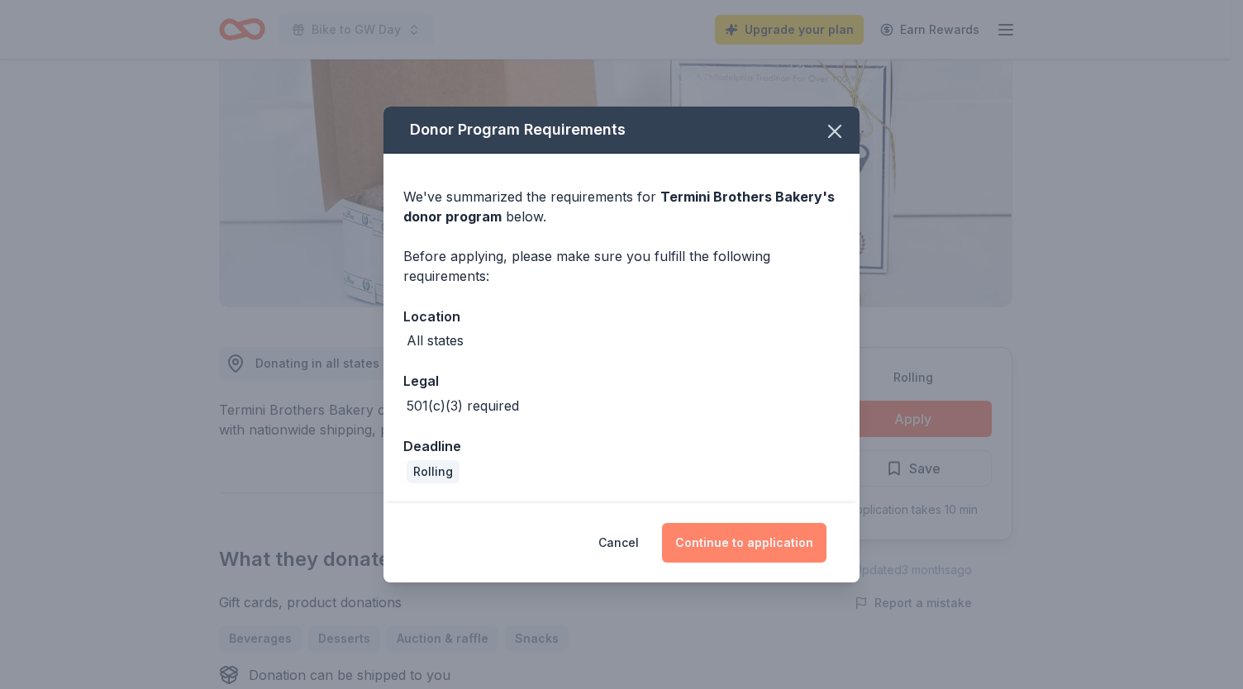
click at [742, 541] on button "Continue to application" at bounding box center [744, 543] width 164 height 40
